Goal: Task Accomplishment & Management: Complete application form

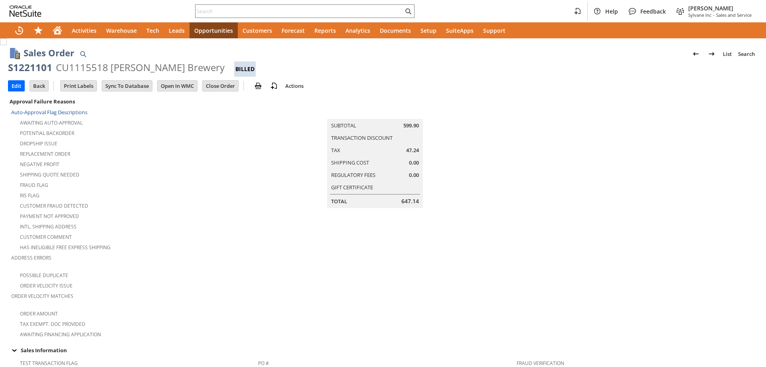
scroll to position [470, 0]
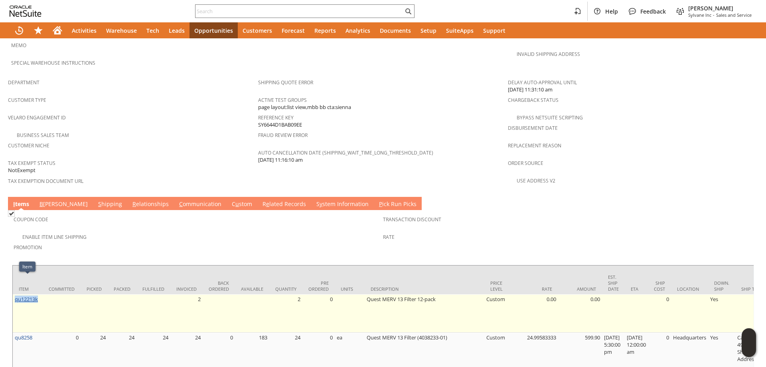
drag, startPoint x: 40, startPoint y: 280, endPoint x: 16, endPoint y: 283, distance: 24.6
click at [14, 294] on td "qu12213k" at bounding box center [28, 313] width 30 height 38
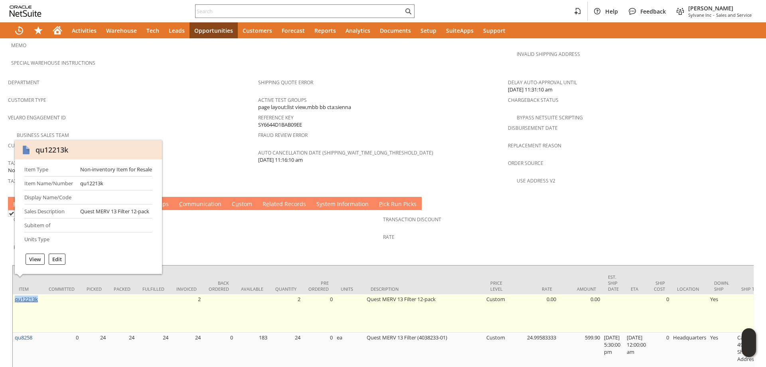
copy link "qu12213k"
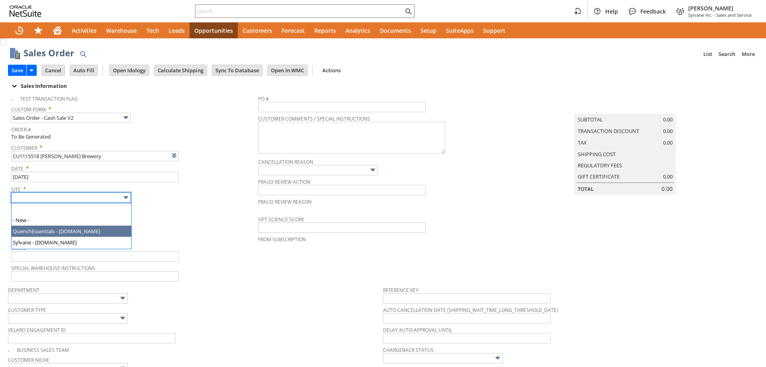
type input "Sylvane - [DOMAIN_NAME]"
type input "Intelligent Recommendations ⁰"
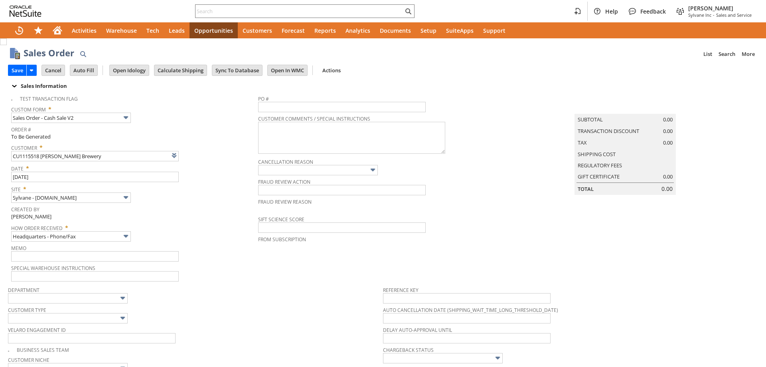
scroll to position [279, 0]
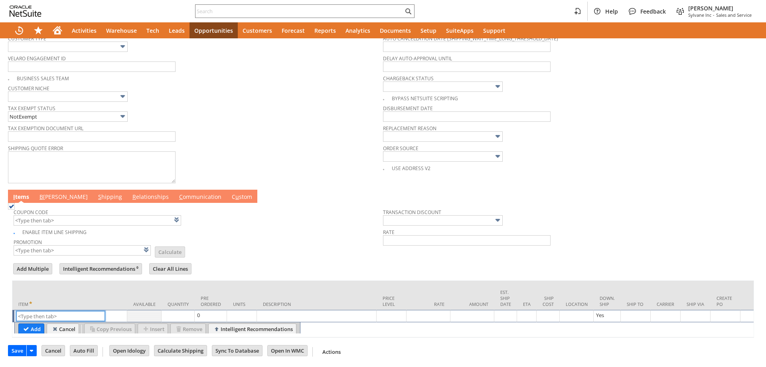
drag, startPoint x: 45, startPoint y: 315, endPoint x: 40, endPoint y: 305, distance: 12.0
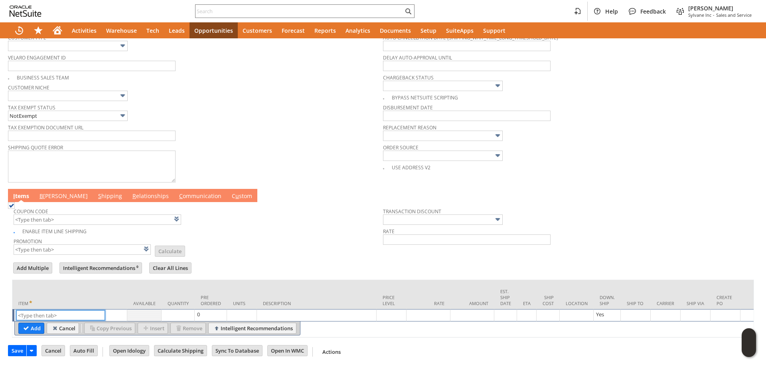
paste input "qu12213k"
type input "qu12213k"
click at [34, 323] on input "Add" at bounding box center [31, 328] width 25 height 10
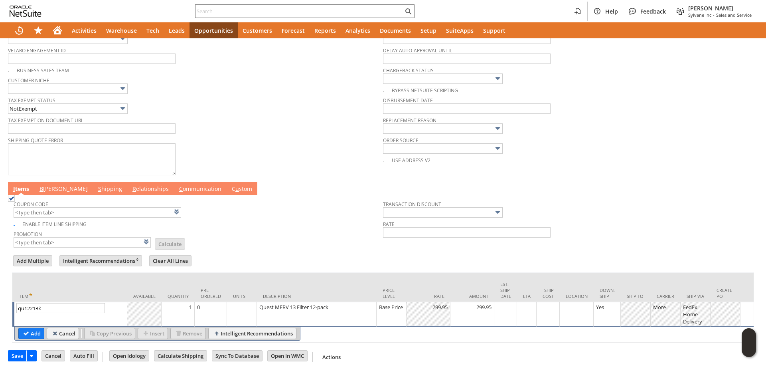
click at [39, 335] on input "Add" at bounding box center [31, 333] width 25 height 10
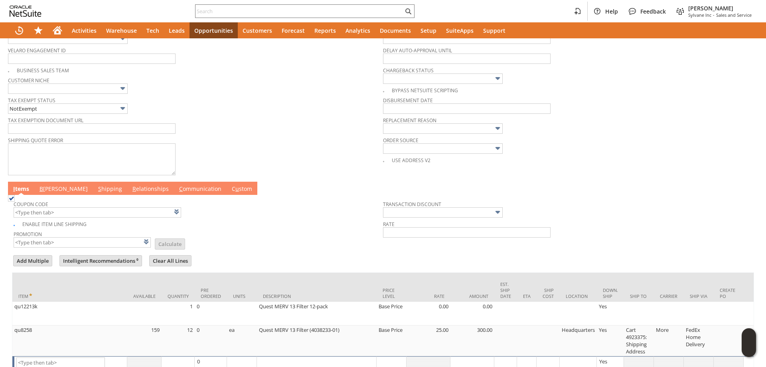
scroll to position [282, 0]
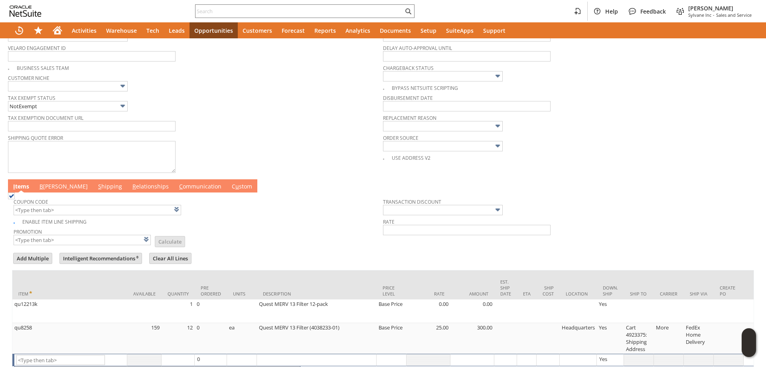
type input "Intelligent Recommendations¹⁰"
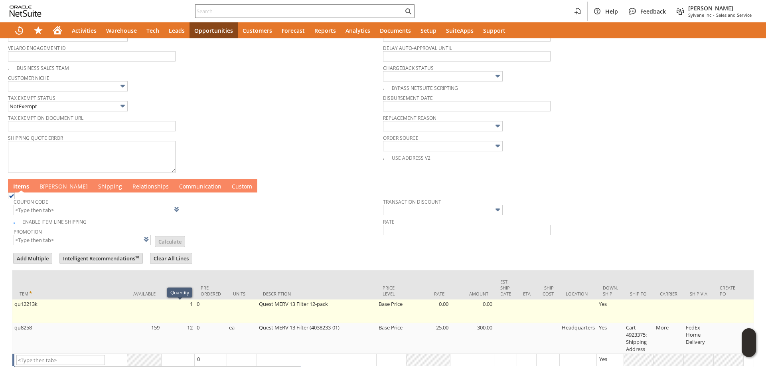
click at [183, 313] on td "1" at bounding box center [178, 311] width 33 height 24
type input "1"
type input "OK"
type input "Make Copy"
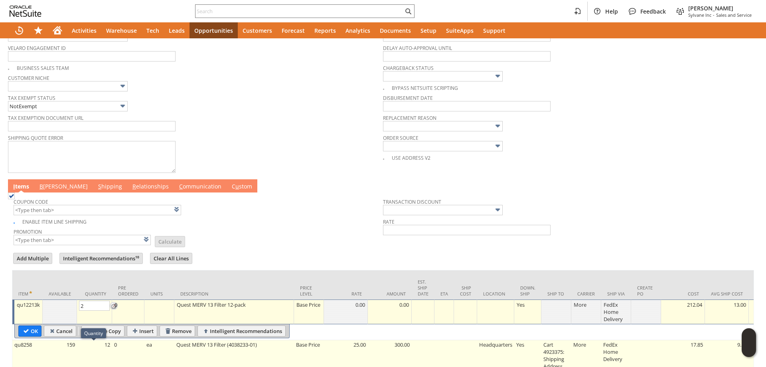
click at [101, 353] on body "Help Feedback [PERSON_NAME] Sylvane Inc - Sales and Service Activities Warehous…" at bounding box center [383, 183] width 766 height 367
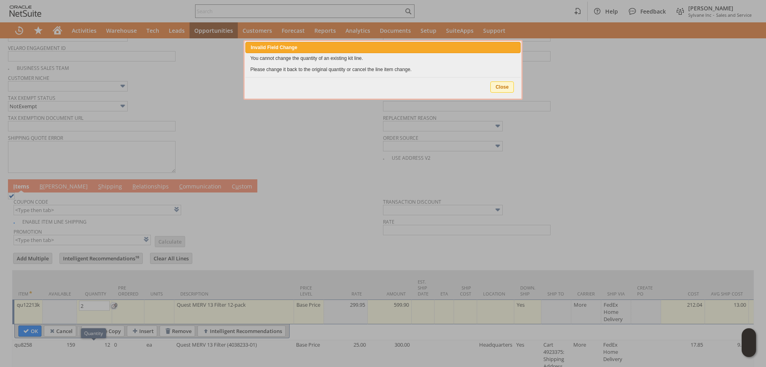
click at [101, 353] on div at bounding box center [383, 183] width 766 height 367
click at [505, 88] on span "Close" at bounding box center [502, 87] width 23 height 10
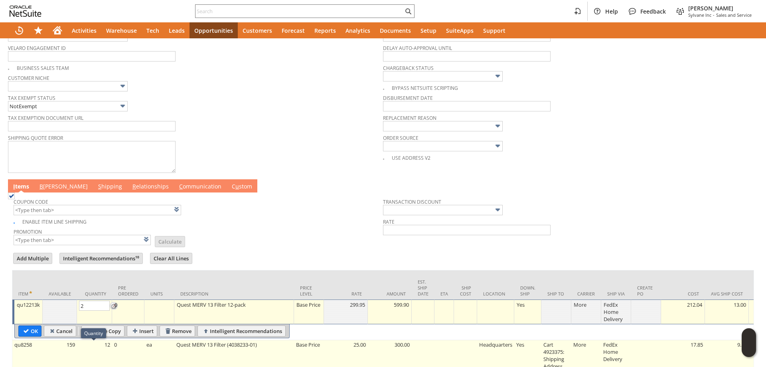
click at [104, 354] on td "12" at bounding box center [94, 355] width 35 height 31
type input "12"
type input "OK"
type input "Make Copy"
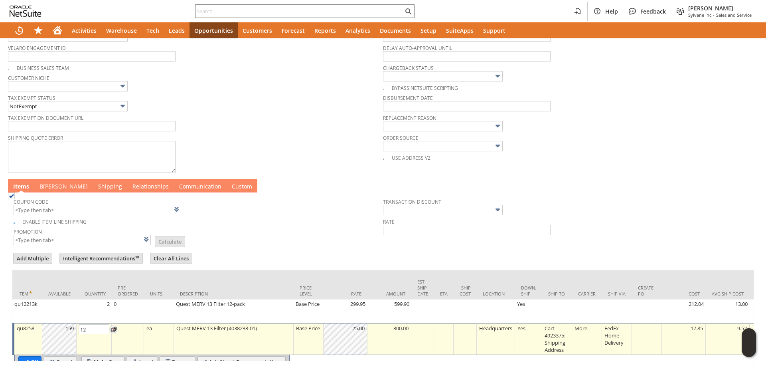
type input "Base Price"
type input "24"
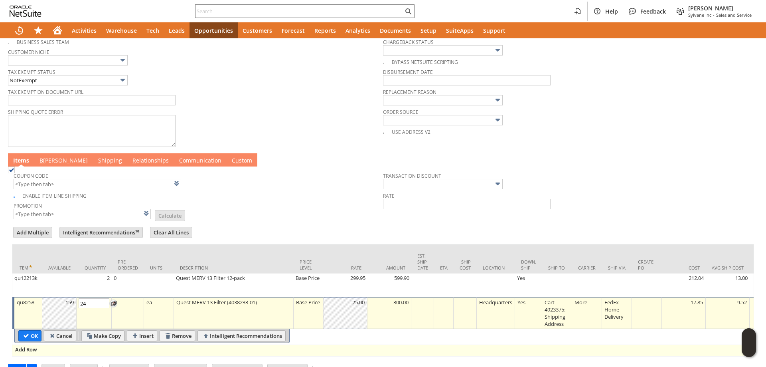
scroll to position [322, 0]
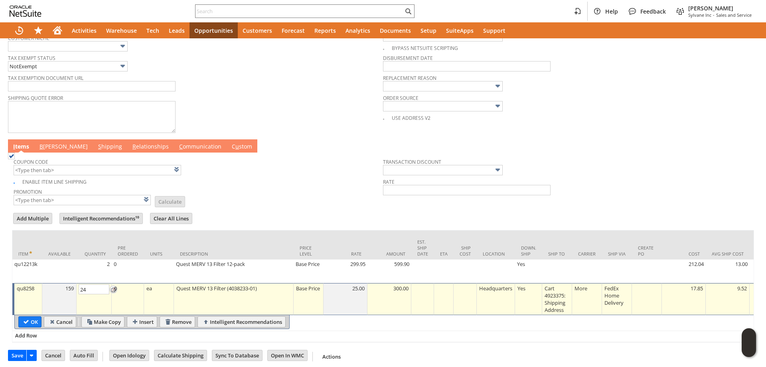
drag, startPoint x: 25, startPoint y: 324, endPoint x: 74, endPoint y: 324, distance: 49.1
click at [25, 324] on input "OK" at bounding box center [30, 322] width 22 height 10
type input "Add"
type input "Copy Previous"
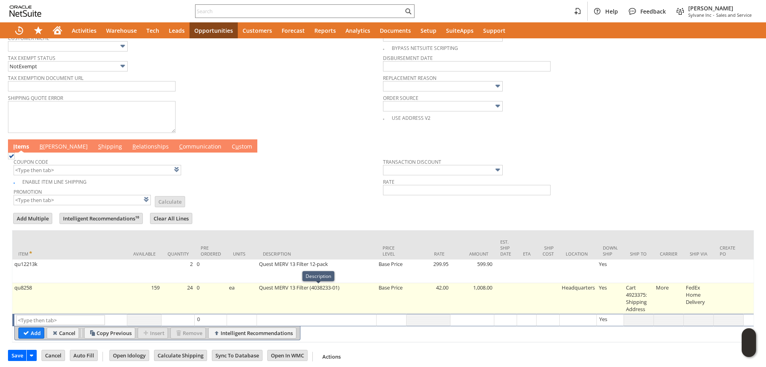
click at [395, 293] on td "Base Price" at bounding box center [392, 298] width 30 height 31
type input "Base Price"
type input "OK"
type input "Make Copy"
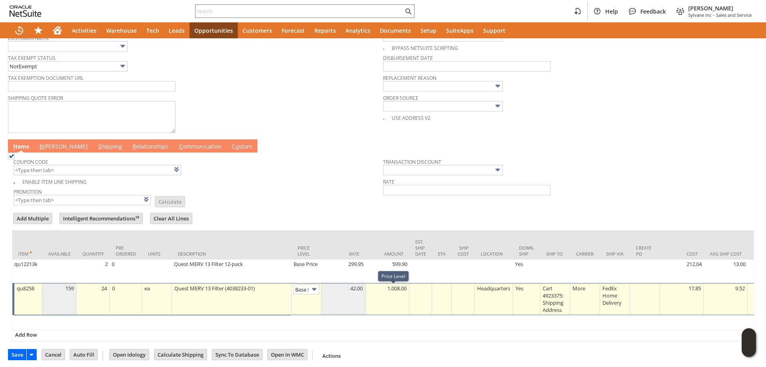
scroll to position [0, 12]
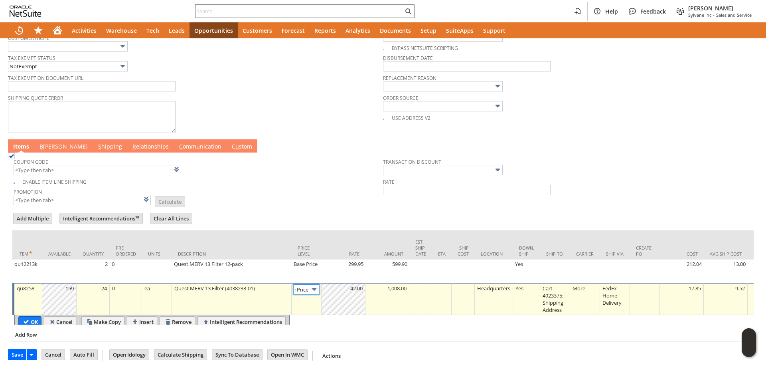
click at [309, 292] on input "Base Price" at bounding box center [307, 289] width 26 height 10
click at [310, 291] on img at bounding box center [314, 289] width 9 height 9
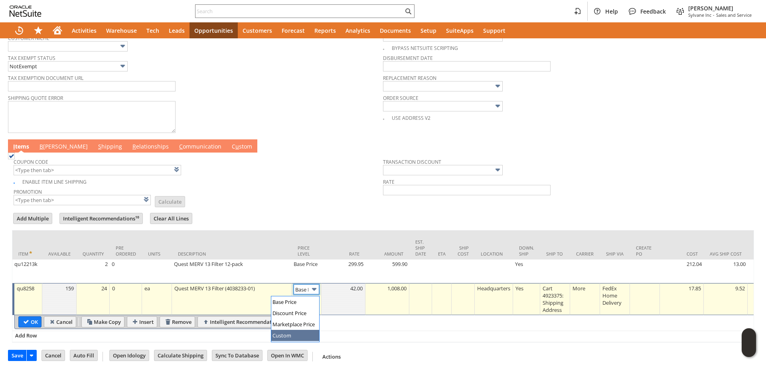
type input "Custom"
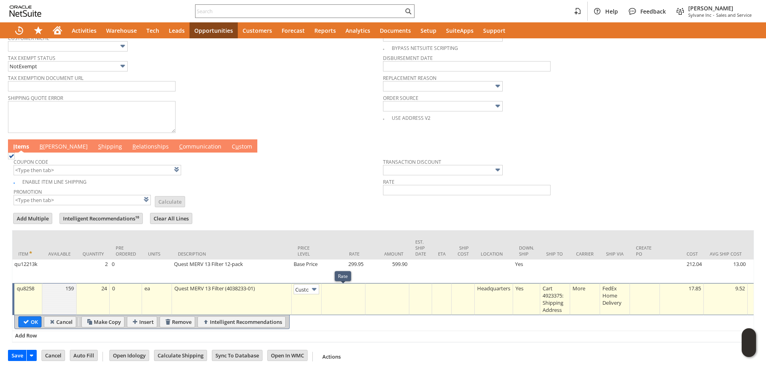
click at [343, 306] on td at bounding box center [344, 299] width 44 height 32
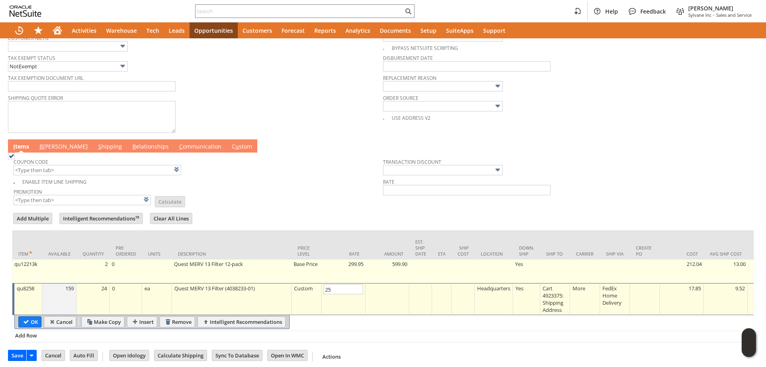
type input "25.00"
click at [314, 266] on td "Base Price" at bounding box center [307, 271] width 30 height 24
click at [0, 0] on img at bounding box center [0, 0] width 0 height 0
type input "OK"
type input "Make Copy"
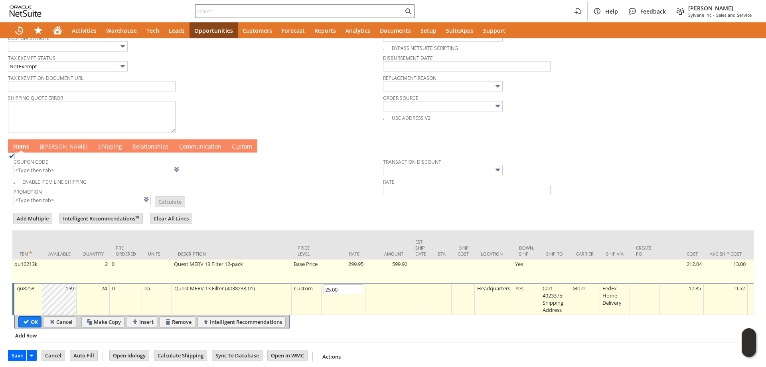
type input "Base Price"
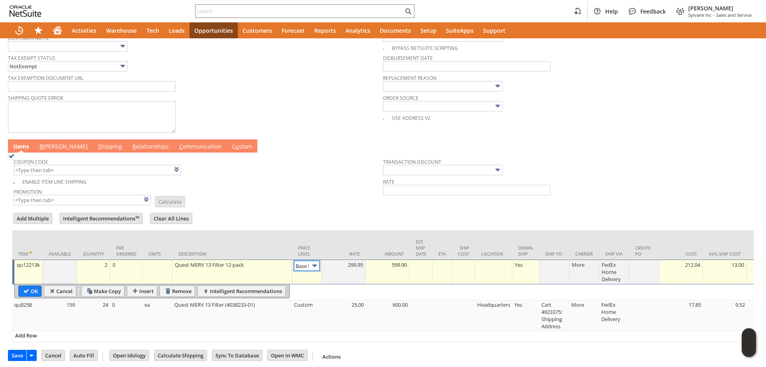
click at [306, 269] on input "Base Price" at bounding box center [307, 266] width 26 height 10
type input "Custom"
click at [340, 269] on div at bounding box center [344, 265] width 40 height 8
type input "0"
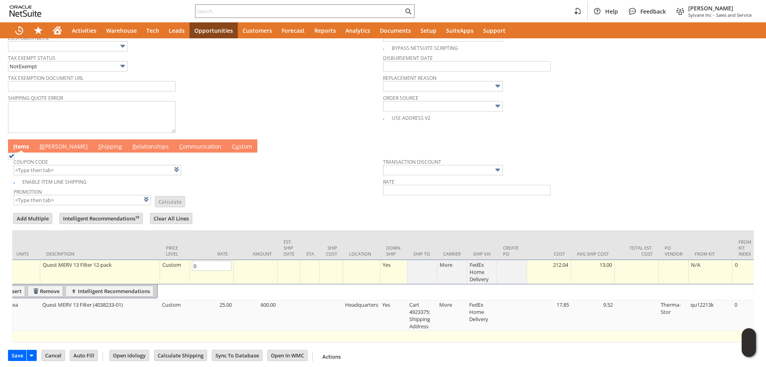
scroll to position [0, 136]
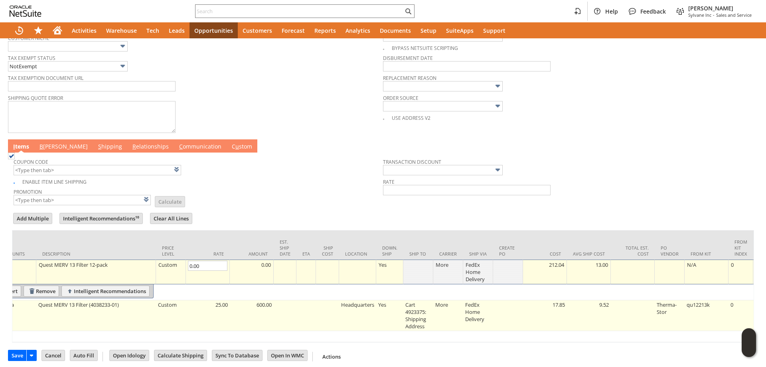
click at [411, 312] on td "Cart 4923375: Shipping Address" at bounding box center [419, 315] width 30 height 31
type input "Cart 4923375: Shipping Address"
type input "OK"
type input "Make Copy"
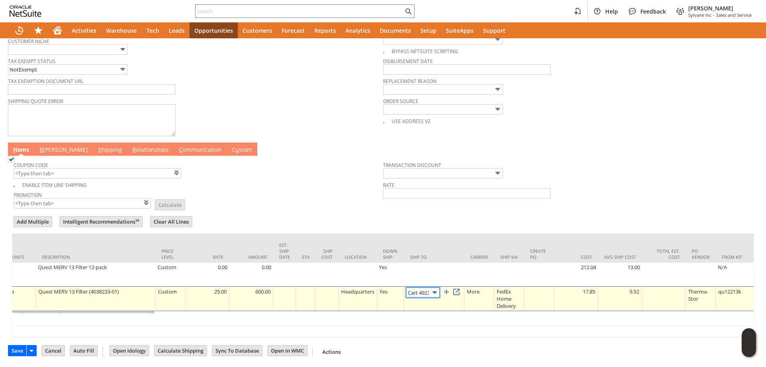
scroll to position [0, 53]
click at [431, 290] on input "Cart 4923375: Shipping Address" at bounding box center [423, 292] width 34 height 10
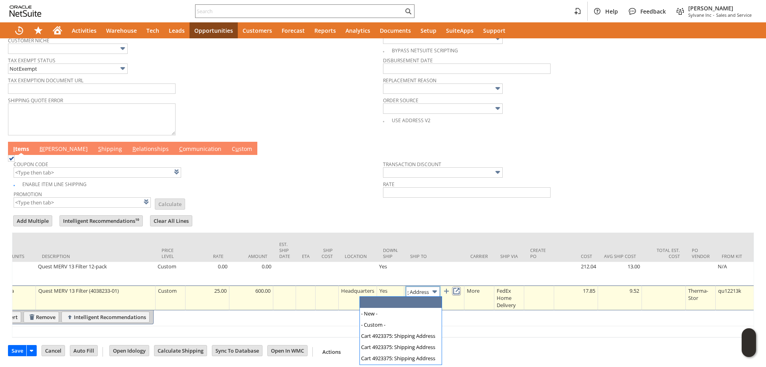
scroll to position [0, 0]
click at [460, 292] on link at bounding box center [456, 291] width 9 height 9
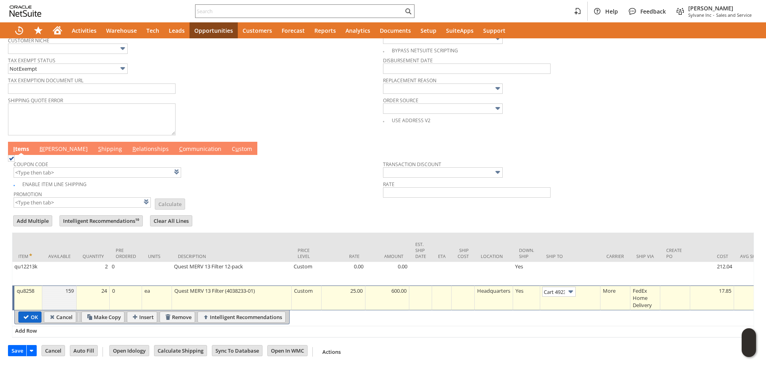
click at [33, 317] on input "OK" at bounding box center [30, 317] width 22 height 10
type input "Add"
type input "Copy Previous"
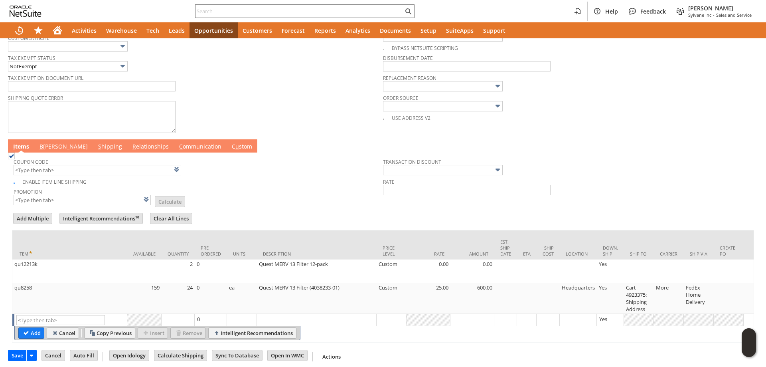
click at [54, 147] on link "B [PERSON_NAME]" at bounding box center [64, 147] width 52 height 9
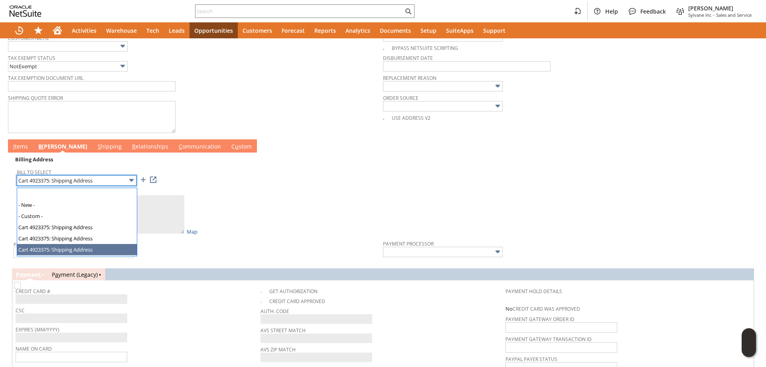
click at [77, 184] on input "Cart 4923375: Shipping Address" at bounding box center [77, 180] width 120 height 10
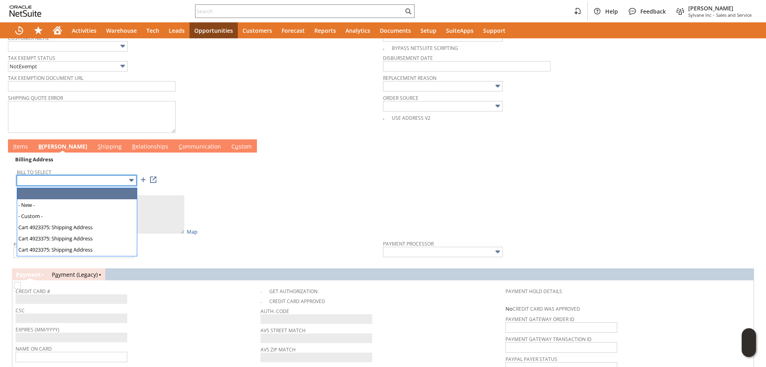
drag, startPoint x: 102, startPoint y: 181, endPoint x: 87, endPoint y: 222, distance: 43.8
click at [102, 181] on input "text" at bounding box center [77, 180] width 120 height 10
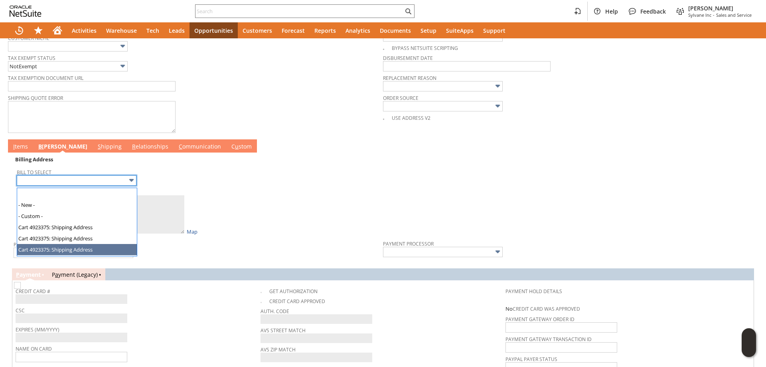
type input "Cart 4923375: Shipping Address"
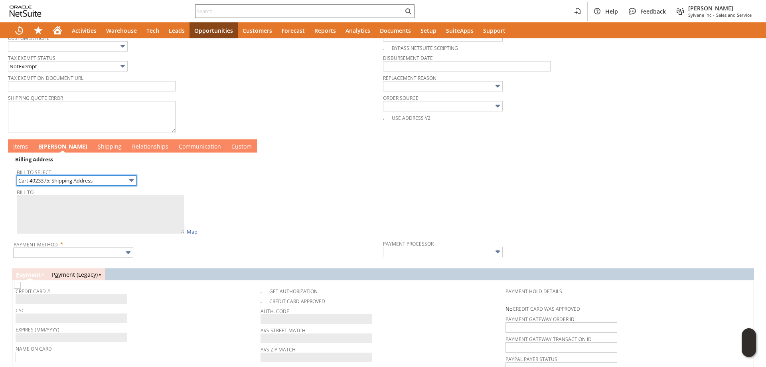
type textarea "[PERSON_NAME] Brewery [STREET_ADDRESS]"
type input "[STREET_ADDRESS]"
type input "56073"
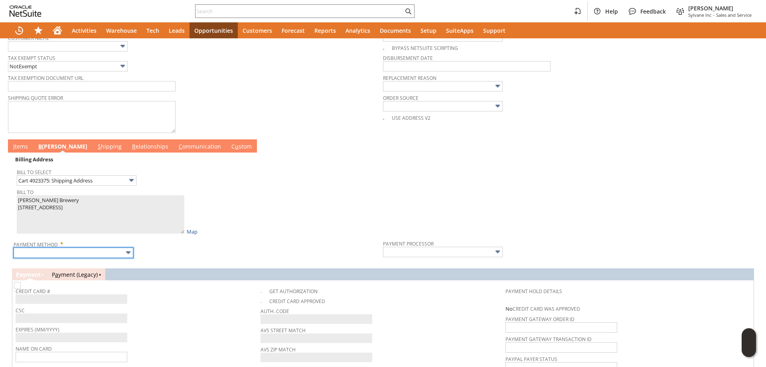
click at [60, 255] on input "text" at bounding box center [74, 252] width 120 height 10
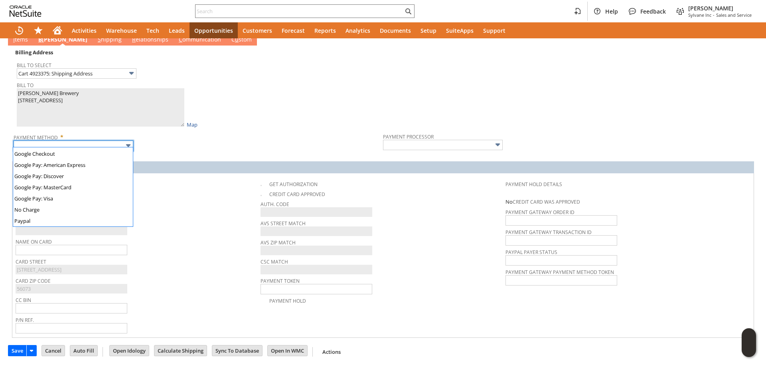
scroll to position [223, 0]
type input "Visa / Mastercard"
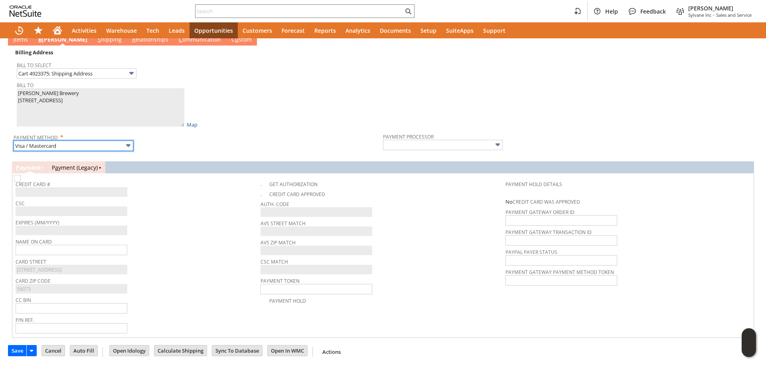
type input "Braintree"
checkbox input "true"
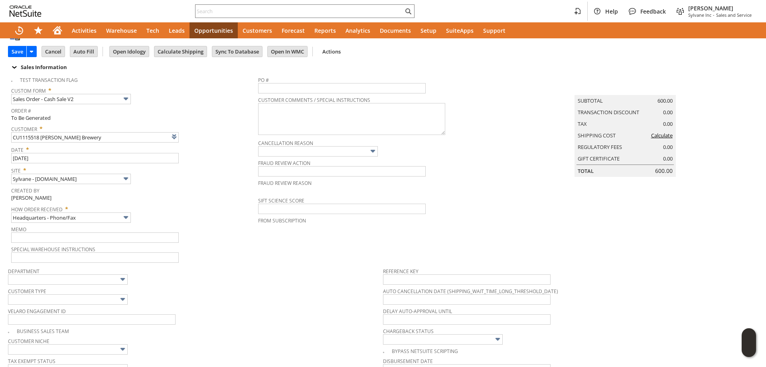
scroll to position [0, 0]
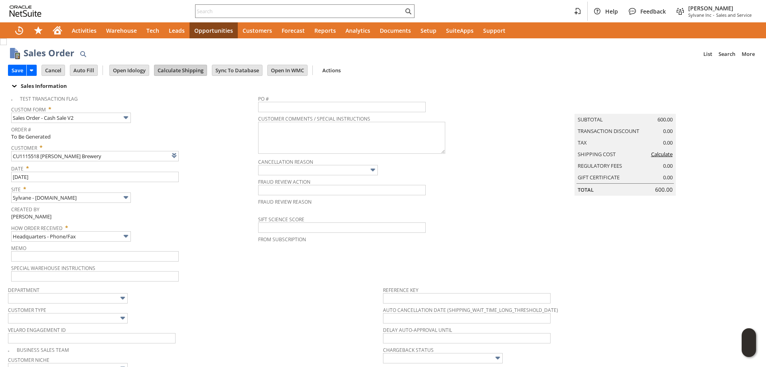
click at [169, 73] on input "Calculate Shipping" at bounding box center [180, 70] width 52 height 10
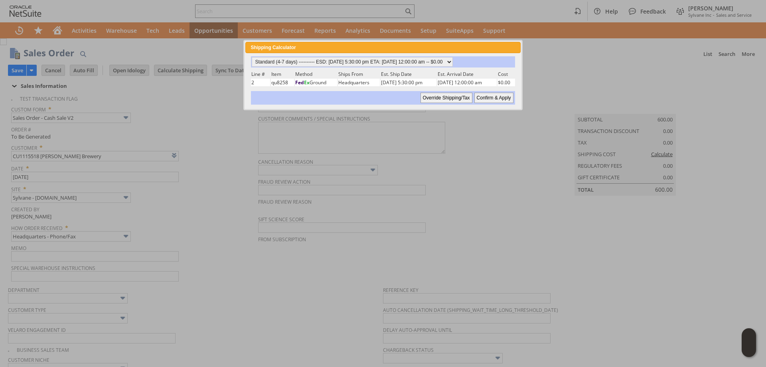
click at [496, 98] on input "Confirm & Apply" at bounding box center [494, 98] width 39 height 10
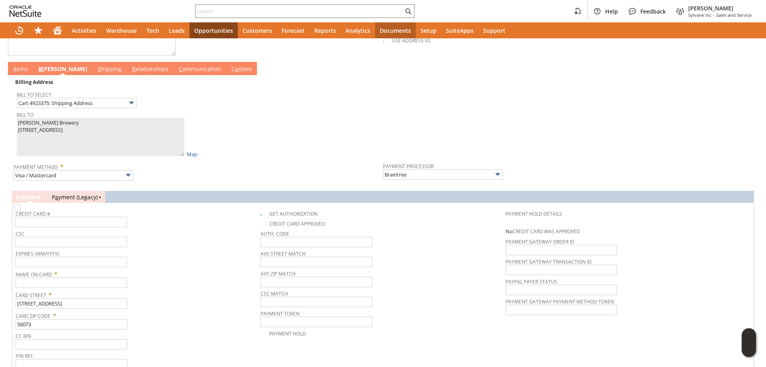
scroll to position [438, 0]
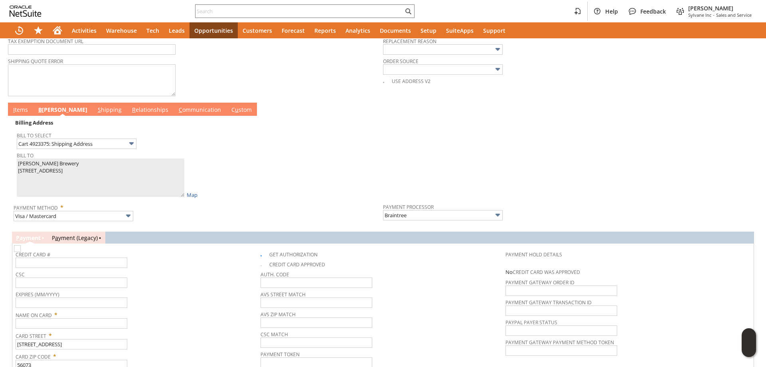
click at [177, 109] on link "C ommunication" at bounding box center [200, 110] width 46 height 9
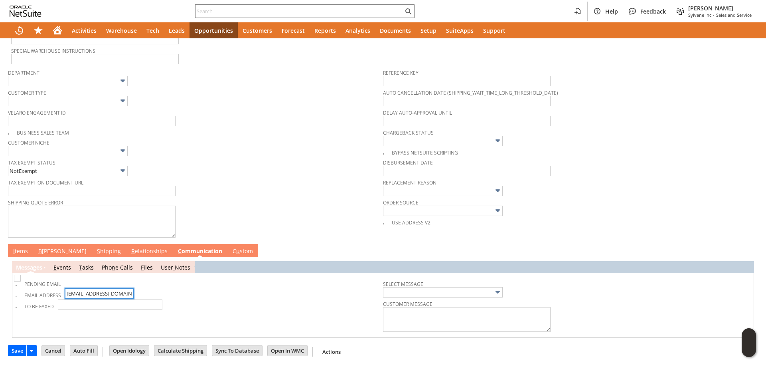
scroll to position [0, 7]
drag, startPoint x: 93, startPoint y: 293, endPoint x: 130, endPoint y: 294, distance: 36.7
click at [130, 294] on input "[EMAIL_ADDRESS][DOMAIN_NAME]" at bounding box center [99, 293] width 69 height 10
click at [190, 295] on td "Email Address [EMAIL_ADDRESS][DOMAIN_NAME]" at bounding box center [200, 293] width 368 height 11
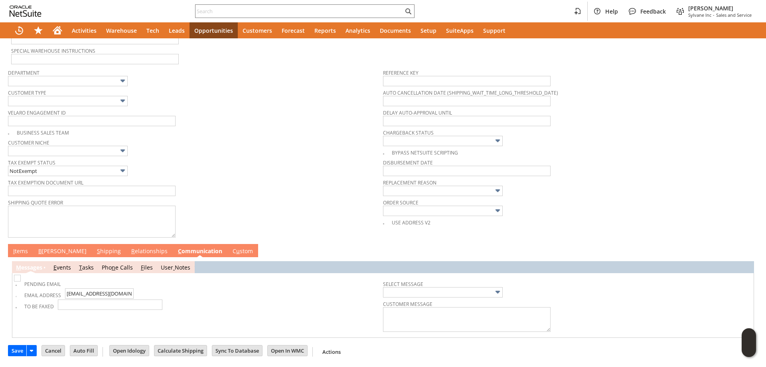
click at [48, 248] on link "B [PERSON_NAME]" at bounding box center [62, 251] width 52 height 9
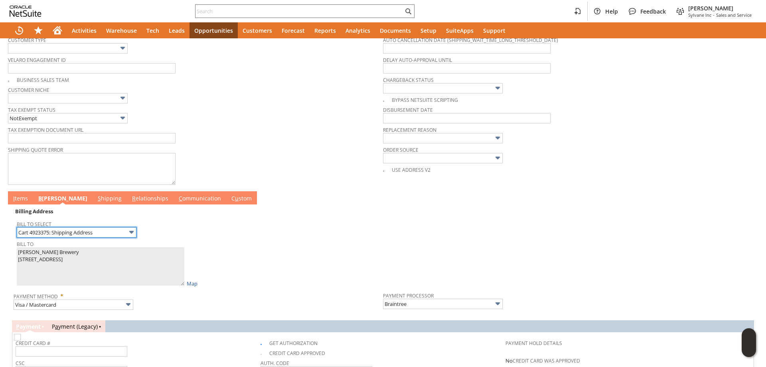
scroll to position [340, 0]
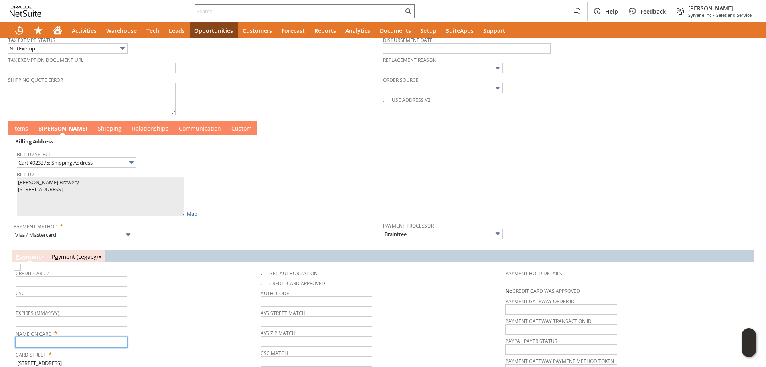
paste input "[PERSON_NAME] Brewery"
type input "[PERSON_NAME] Brewery"
click at [77, 283] on input "text" at bounding box center [72, 281] width 112 height 10
type input "[CREDIT_CARD_NUMBER]"
click at [46, 327] on td "Expires (MM/YYYY)" at bounding box center [138, 317] width 245 height 20
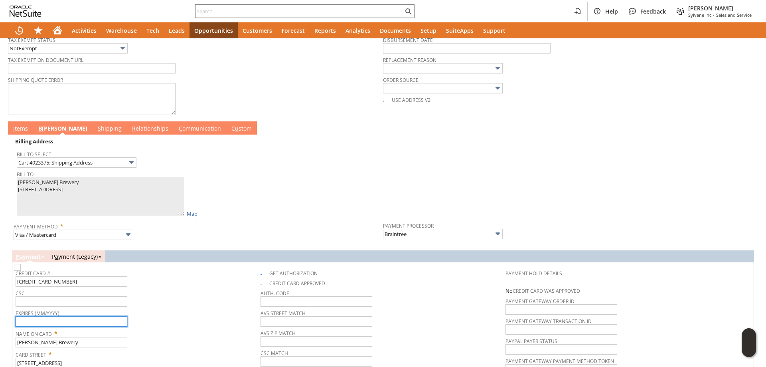
click at [48, 325] on input "text" at bounding box center [72, 321] width 112 height 10
type input "07/2029"
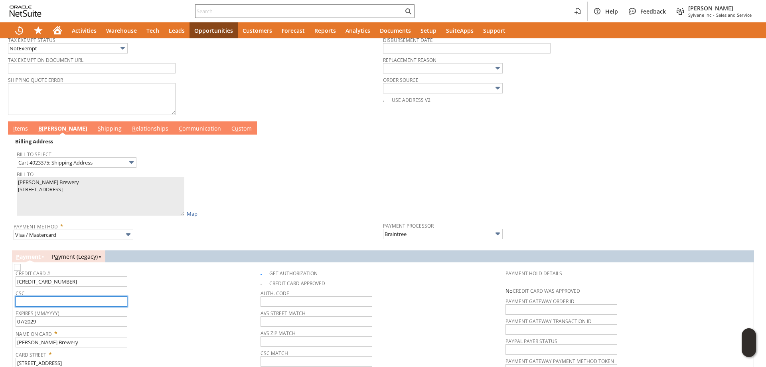
click at [61, 301] on input "text" at bounding box center [72, 301] width 112 height 10
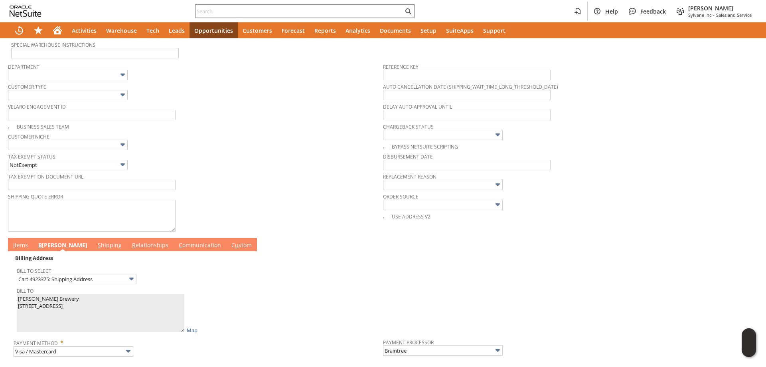
scroll to position [220, 0]
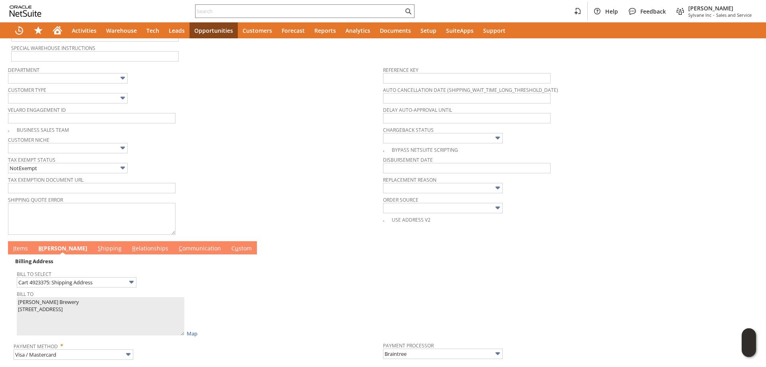
type input "776"
click at [20, 250] on link "I tems" at bounding box center [20, 248] width 19 height 9
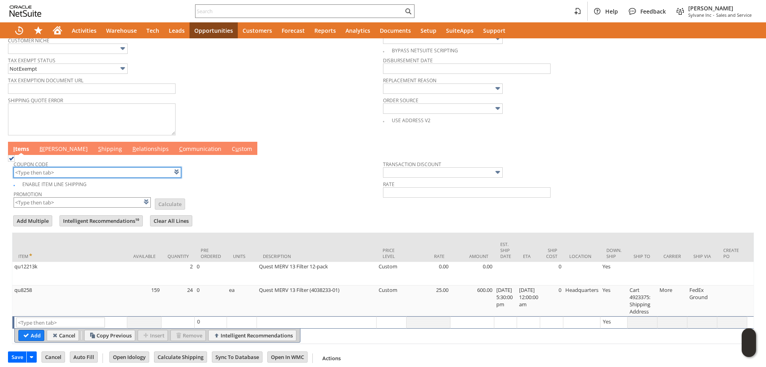
scroll to position [0, 0]
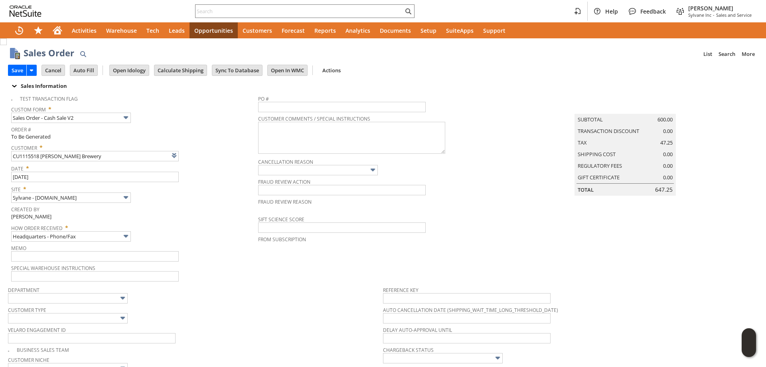
drag, startPoint x: 17, startPoint y: 71, endPoint x: 170, endPoint y: 91, distance: 154.6
click at [17, 71] on input "Save" at bounding box center [17, 70] width 18 height 10
